Goal: Task Accomplishment & Management: Manage account settings

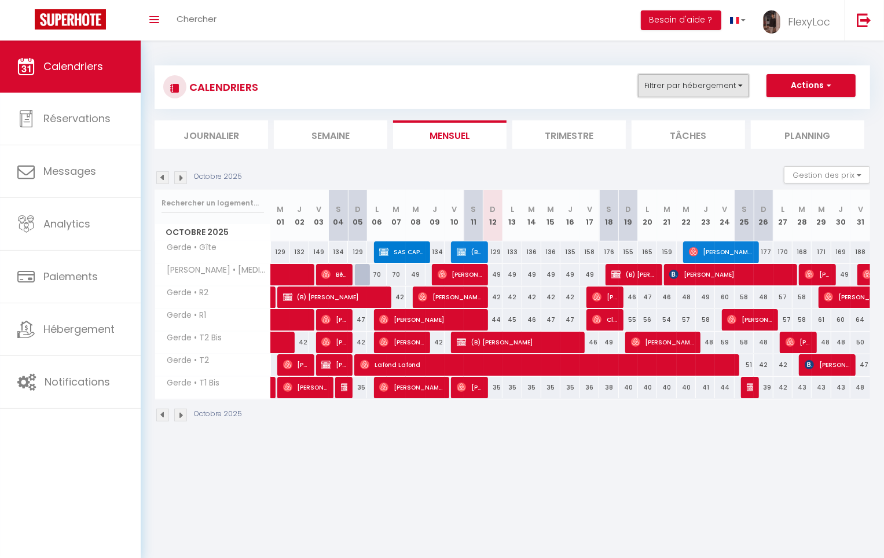
click at [729, 89] on button "Filtrer par hébergement" at bounding box center [693, 85] width 111 height 23
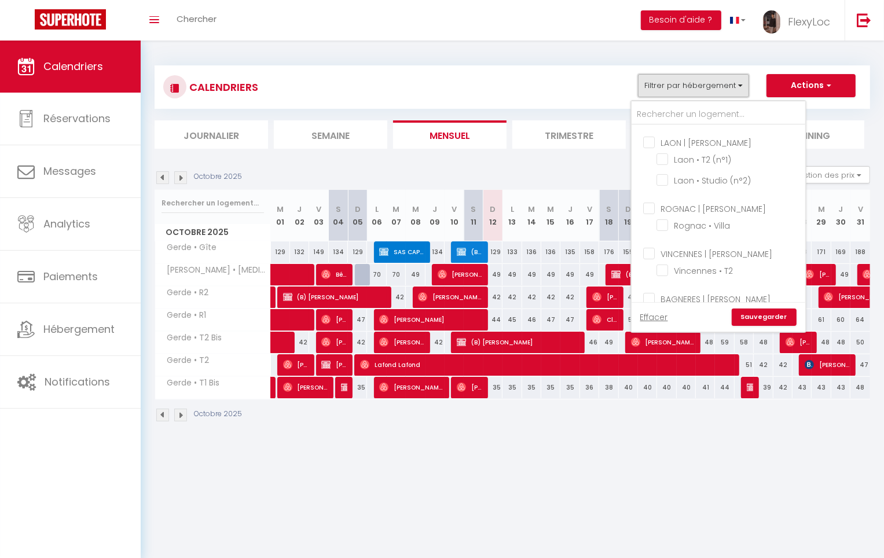
scroll to position [216, 0]
click at [711, 177] on input "Rognac • Villa" at bounding box center [728, 183] width 145 height 12
checkbox input "true"
checkbox input "false"
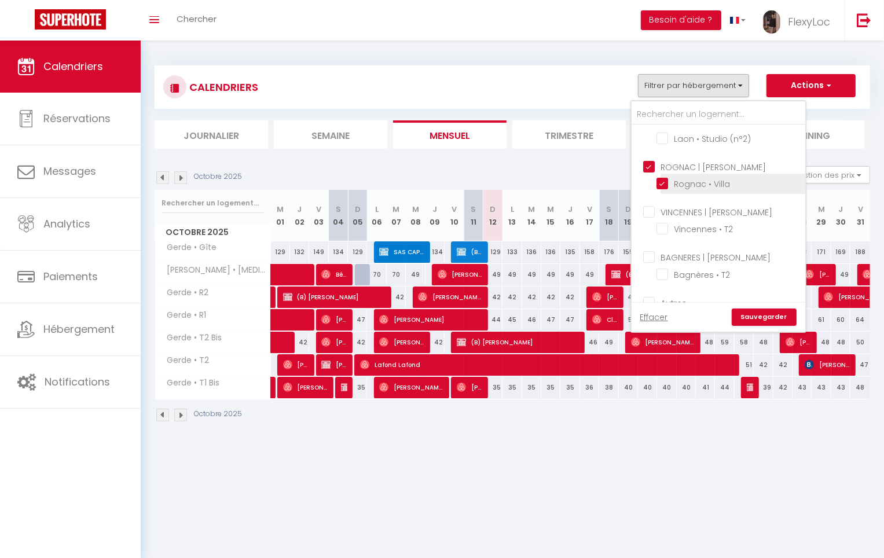
checkbox input "false"
checkbox input "true"
checkbox input "false"
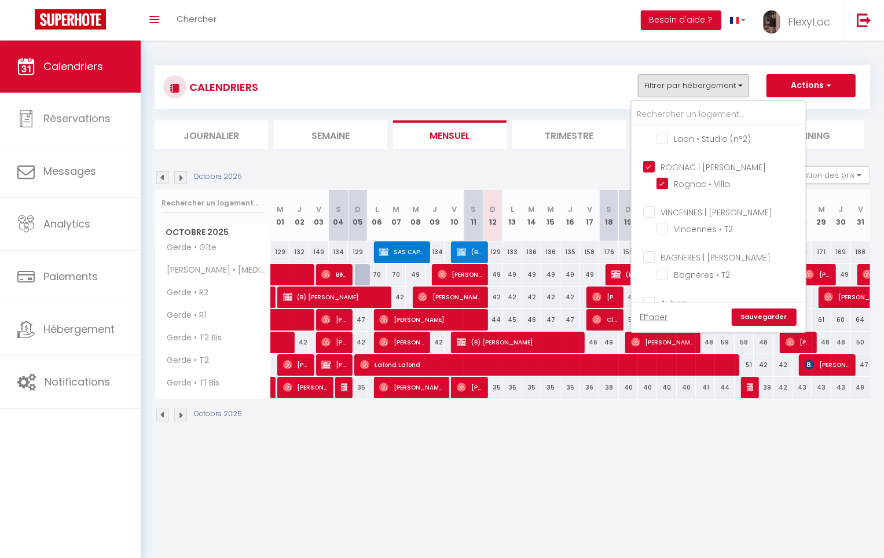
click at [776, 317] on link "Sauvegarder" at bounding box center [764, 316] width 65 height 17
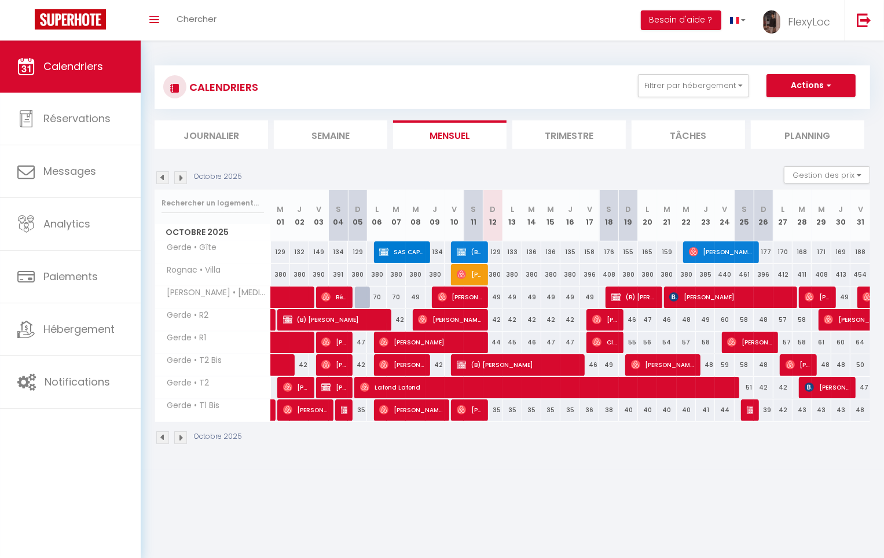
click at [182, 175] on img at bounding box center [180, 177] width 13 height 13
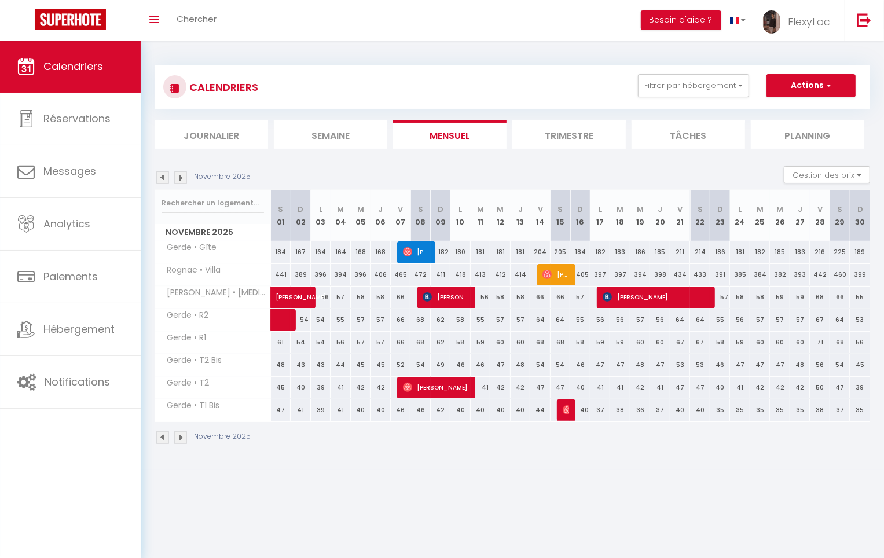
click at [158, 178] on img at bounding box center [162, 177] width 13 height 13
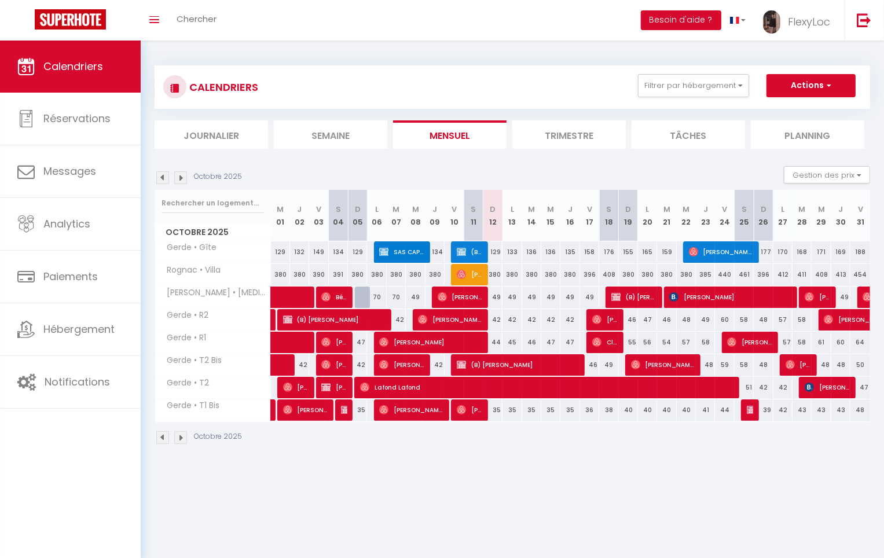
click at [158, 178] on img at bounding box center [162, 177] width 13 height 13
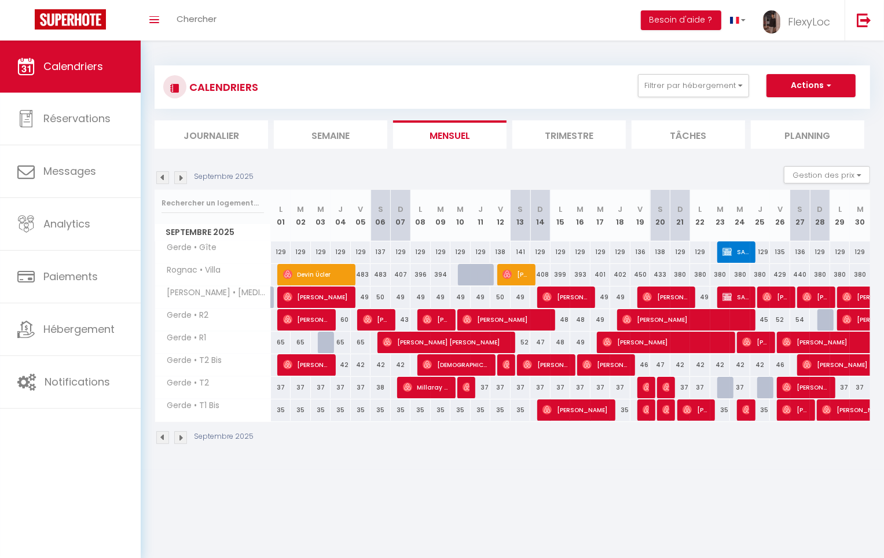
click at [184, 177] on img at bounding box center [180, 177] width 13 height 13
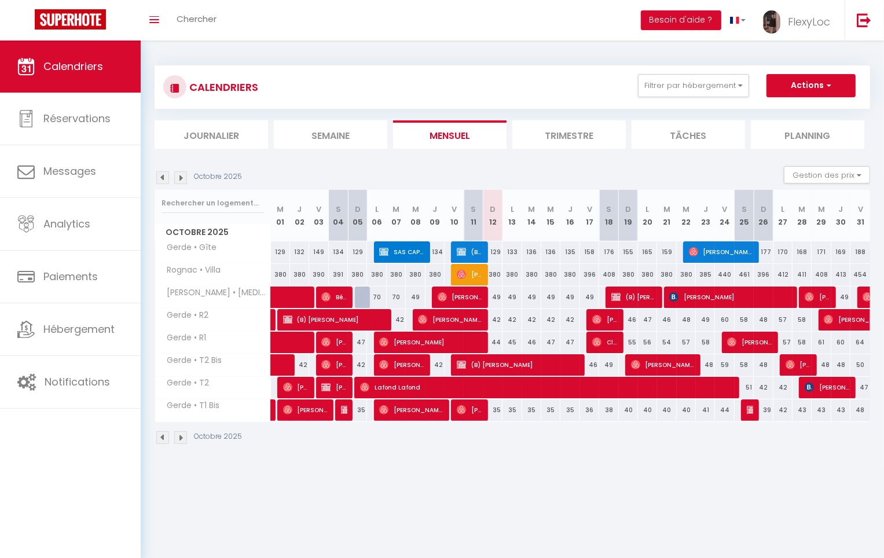
click at [404, 480] on body "🟢 Des questions ou besoin d'assistance pour la migration AirBnB? Prenez rdv >>>…" at bounding box center [442, 320] width 884 height 558
click at [707, 88] on button "Filtrer par hébergement" at bounding box center [693, 85] width 111 height 23
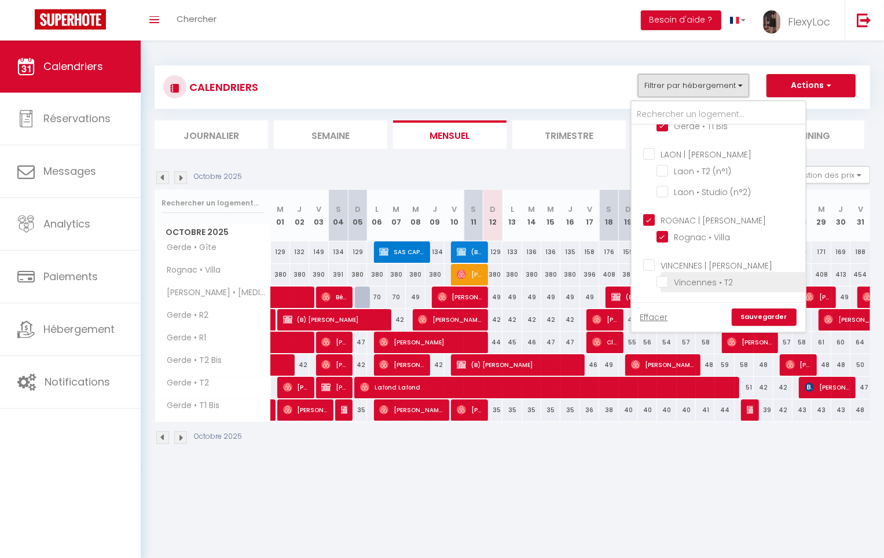
scroll to position [207, 0]
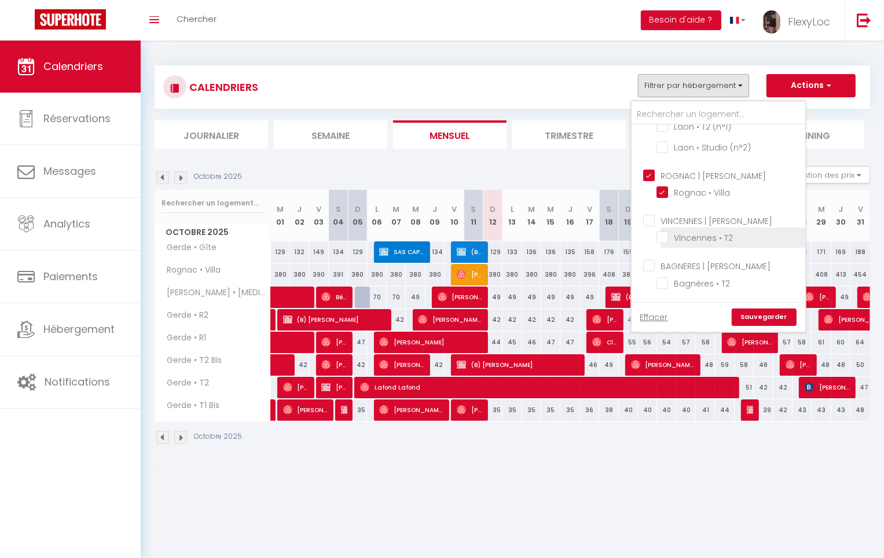
click at [723, 227] on li "Vincennes • T2" at bounding box center [732, 237] width 145 height 20
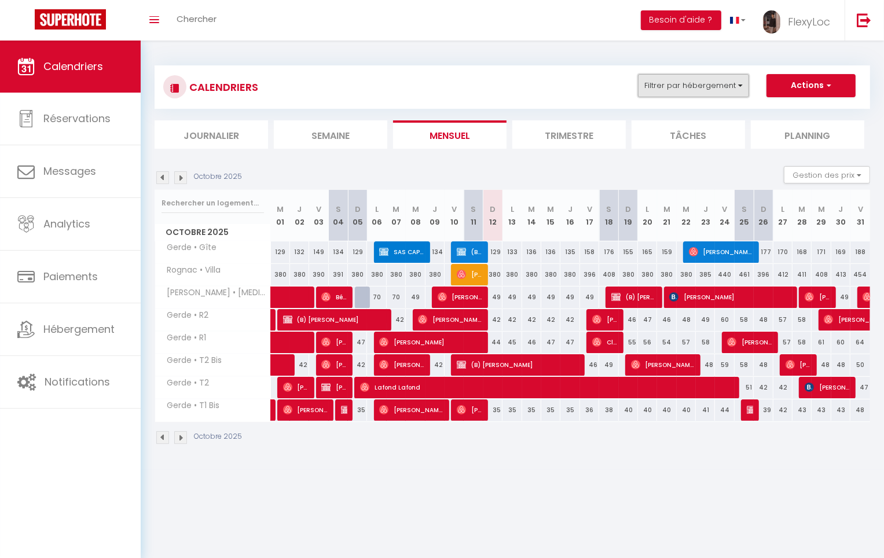
click at [706, 84] on button "Filtrer par hébergement" at bounding box center [693, 85] width 111 height 23
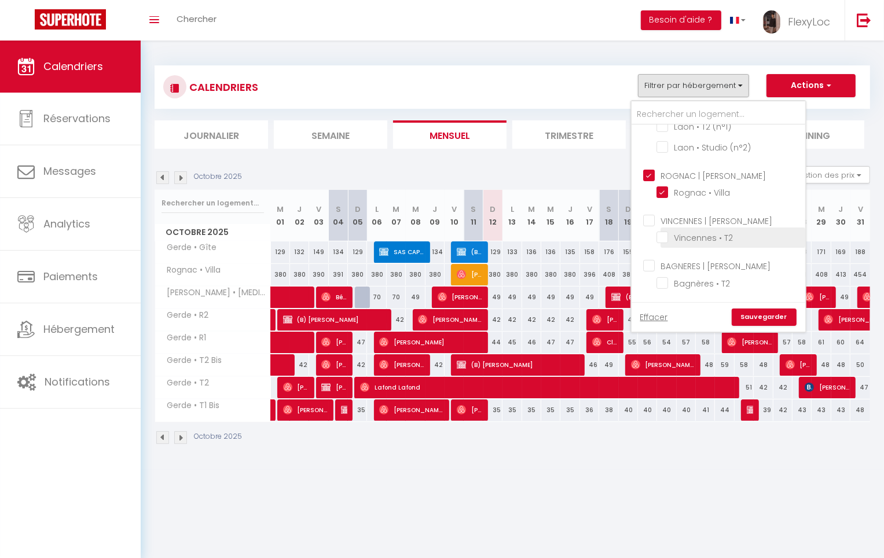
click at [675, 231] on input "Vincennes • T2" at bounding box center [728, 237] width 145 height 12
checkbox input "true"
checkbox input "false"
checkbox input "true"
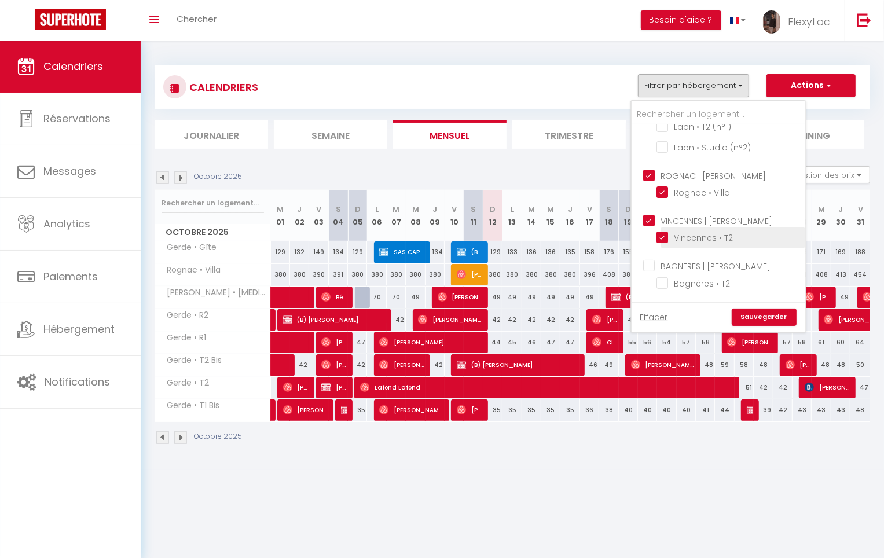
checkbox input "false"
click at [762, 317] on link "Sauvegarder" at bounding box center [764, 316] width 65 height 17
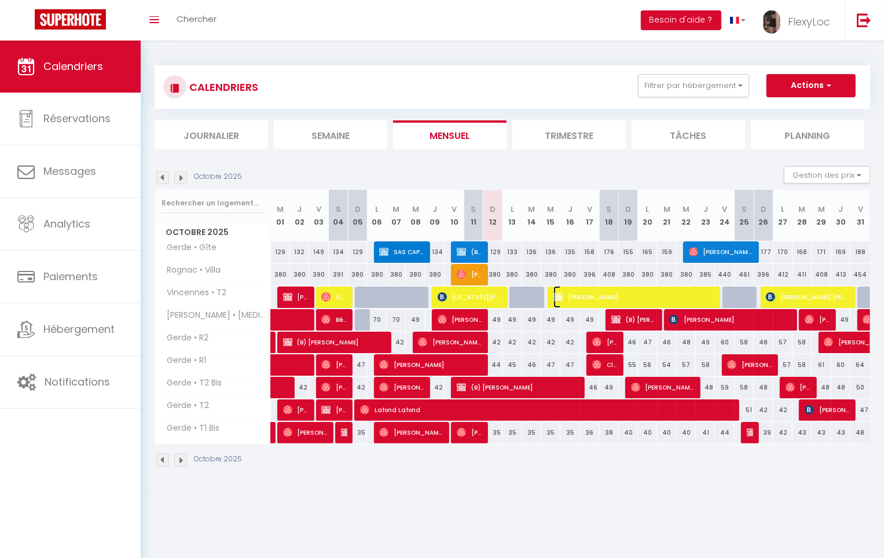
click at [593, 300] on span "[PERSON_NAME]" at bounding box center [632, 297] width 159 height 22
select select "OK"
select select "KO"
select select "0"
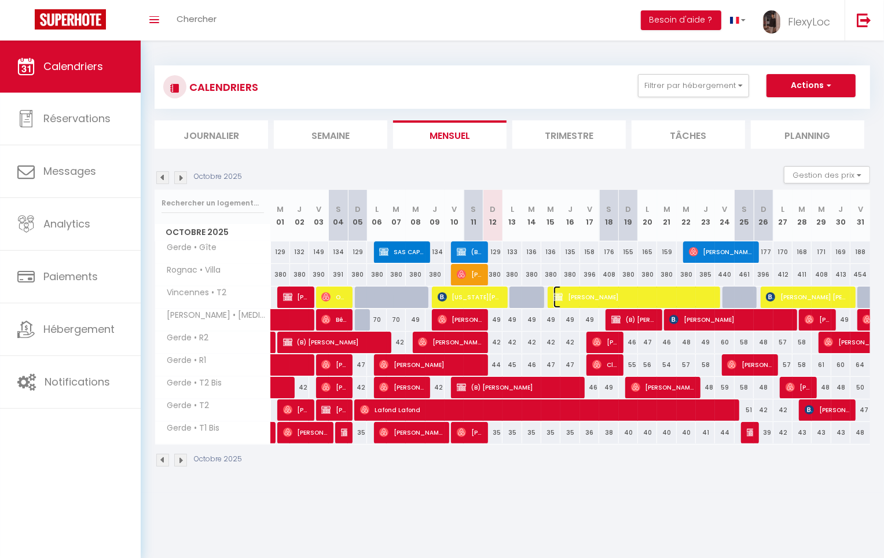
select select "1"
select select
select select "37472"
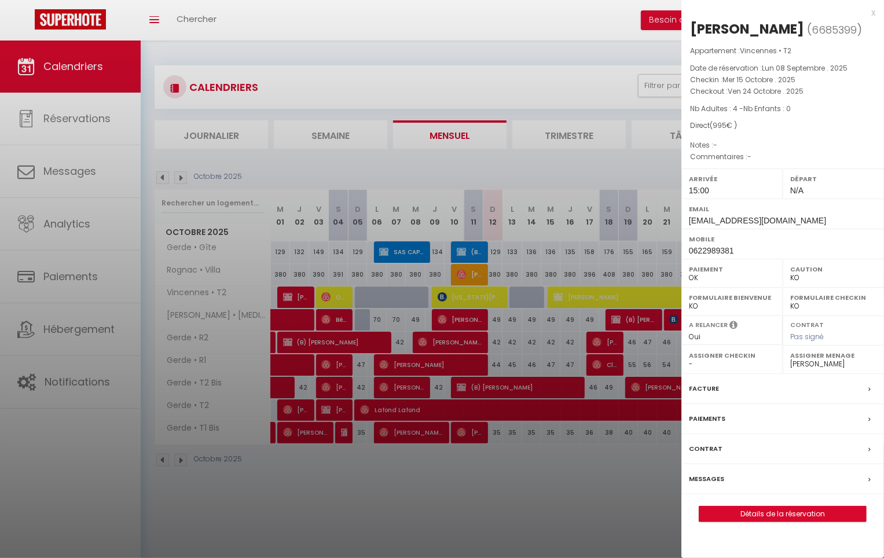
click at [593, 300] on div at bounding box center [442, 279] width 884 height 558
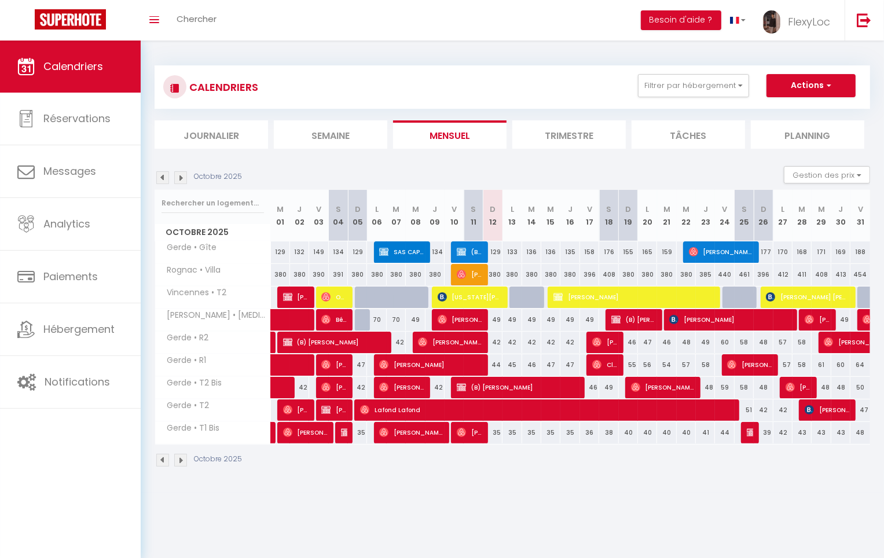
click at [179, 177] on img at bounding box center [180, 177] width 13 height 13
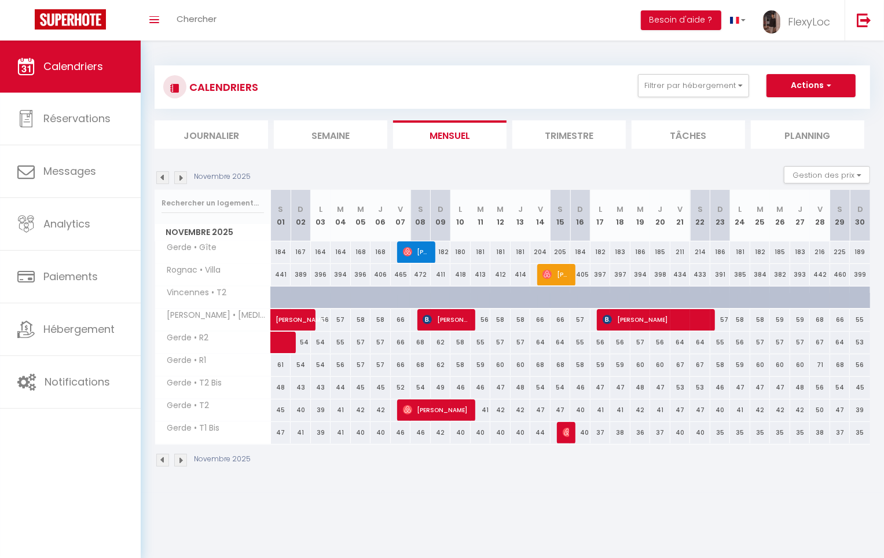
click at [189, 177] on div "Novembre 2025" at bounding box center [205, 177] width 100 height 13
click at [185, 178] on img at bounding box center [180, 177] width 13 height 13
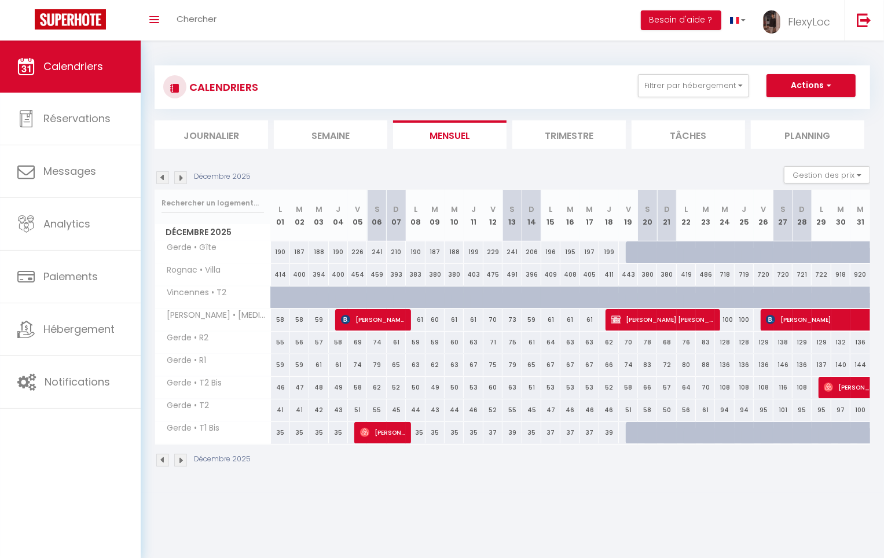
click at [185, 178] on img at bounding box center [180, 177] width 13 height 13
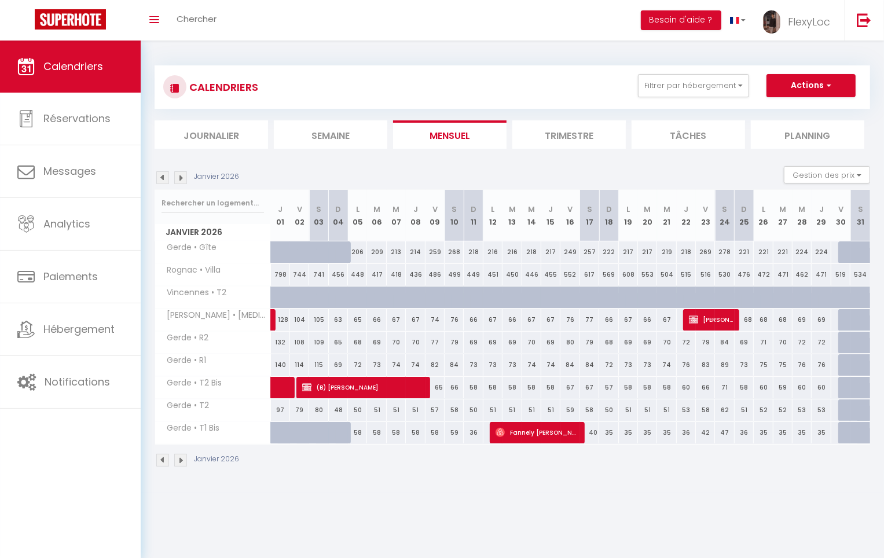
click at [171, 179] on div "Janvier 2026" at bounding box center [199, 177] width 88 height 13
click at [166, 180] on img at bounding box center [162, 177] width 13 height 13
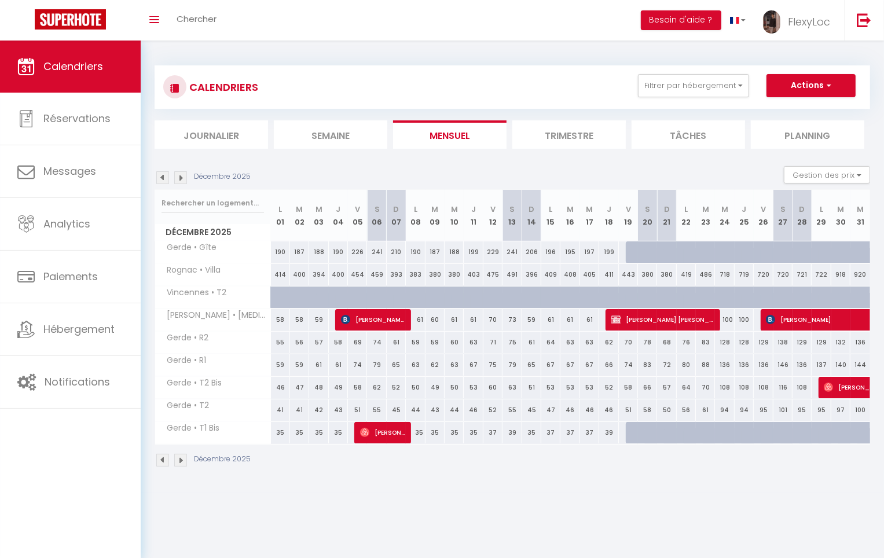
click at [166, 180] on img at bounding box center [162, 177] width 13 height 13
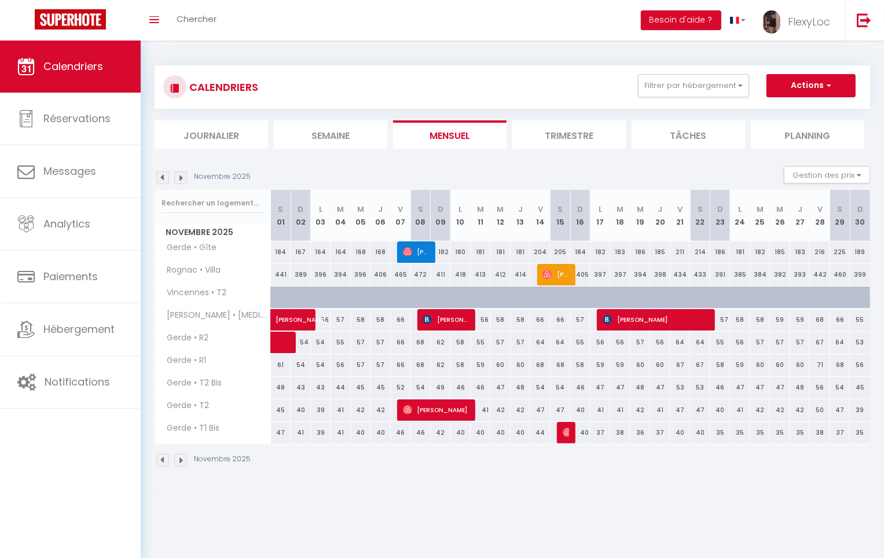
click at [166, 180] on img at bounding box center [162, 177] width 13 height 13
